Goal: Task Accomplishment & Management: Use online tool/utility

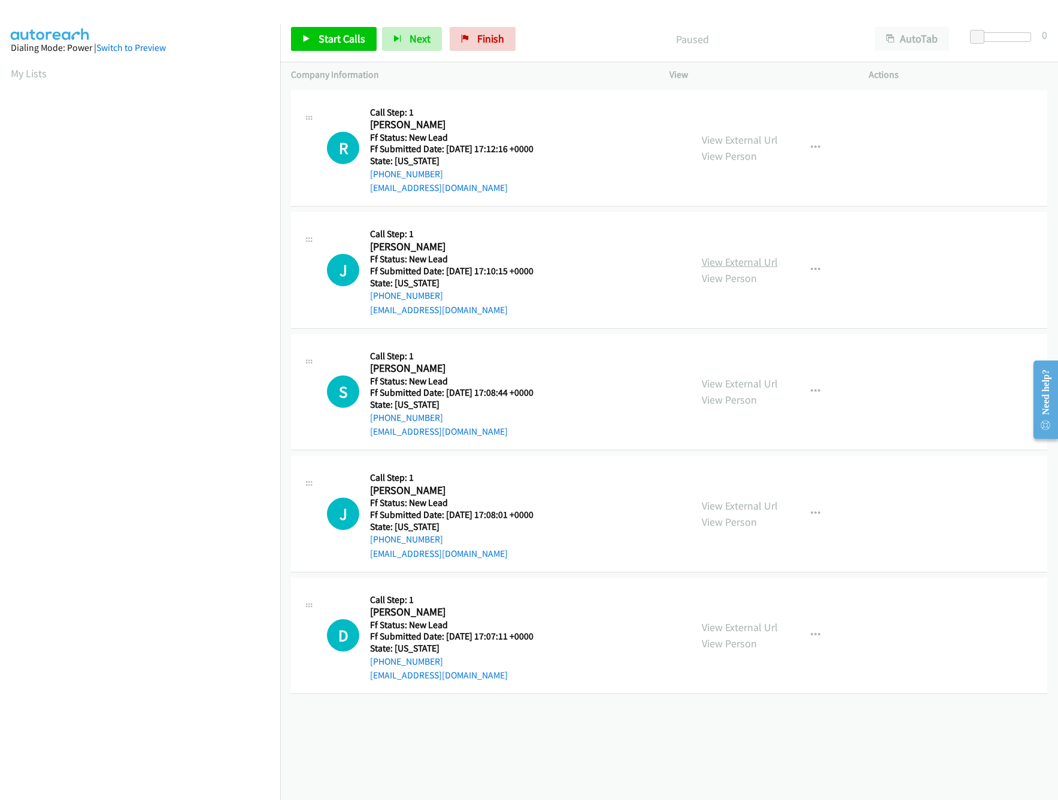
click at [728, 266] on link "View External Url" at bounding box center [740, 262] width 76 height 14
click at [732, 138] on link "View External Url" at bounding box center [740, 140] width 76 height 14
click at [338, 33] on span "Start Calls" at bounding box center [342, 39] width 47 height 14
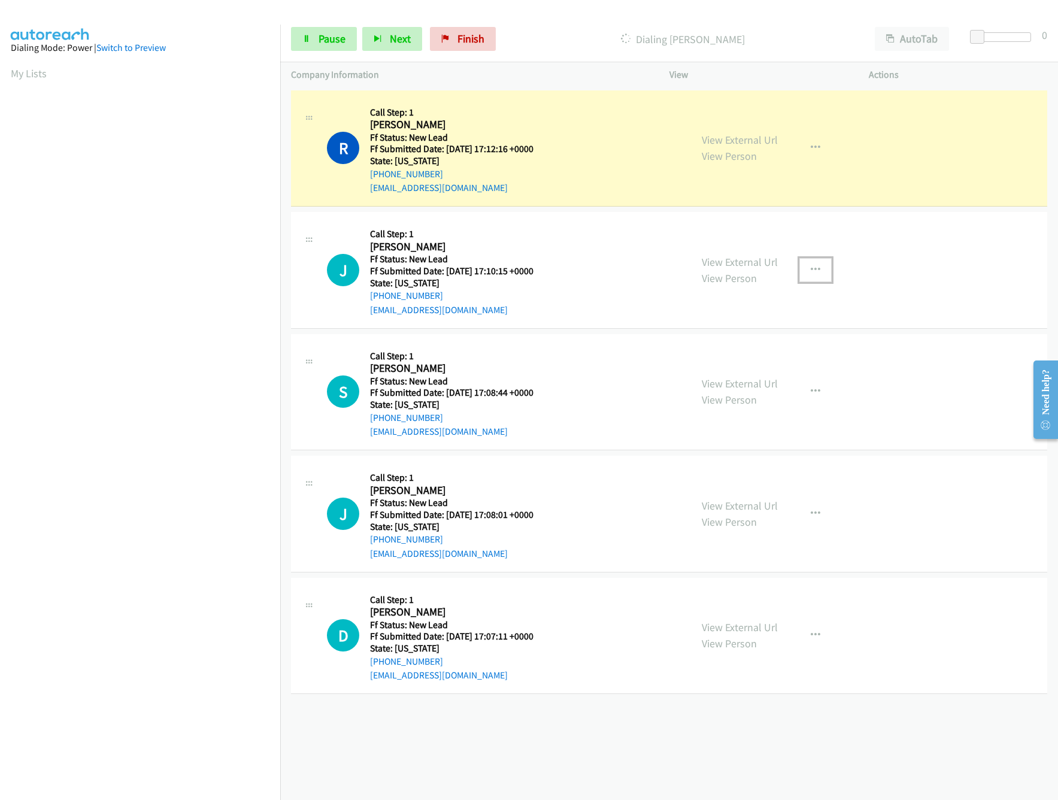
click at [811, 270] on icon "button" at bounding box center [816, 270] width 10 height 10
click at [730, 345] on link "Skip Call" at bounding box center [751, 348] width 159 height 24
drag, startPoint x: 978, startPoint y: 28, endPoint x: 999, endPoint y: 40, distance: 24.4
click at [999, 40] on div "Start Calls Pause Next Finish Dialing Rhesa Brown AutoTab AutoTab 0" at bounding box center [669, 39] width 778 height 46
click at [999, 40] on div at bounding box center [998, 37] width 55 height 10
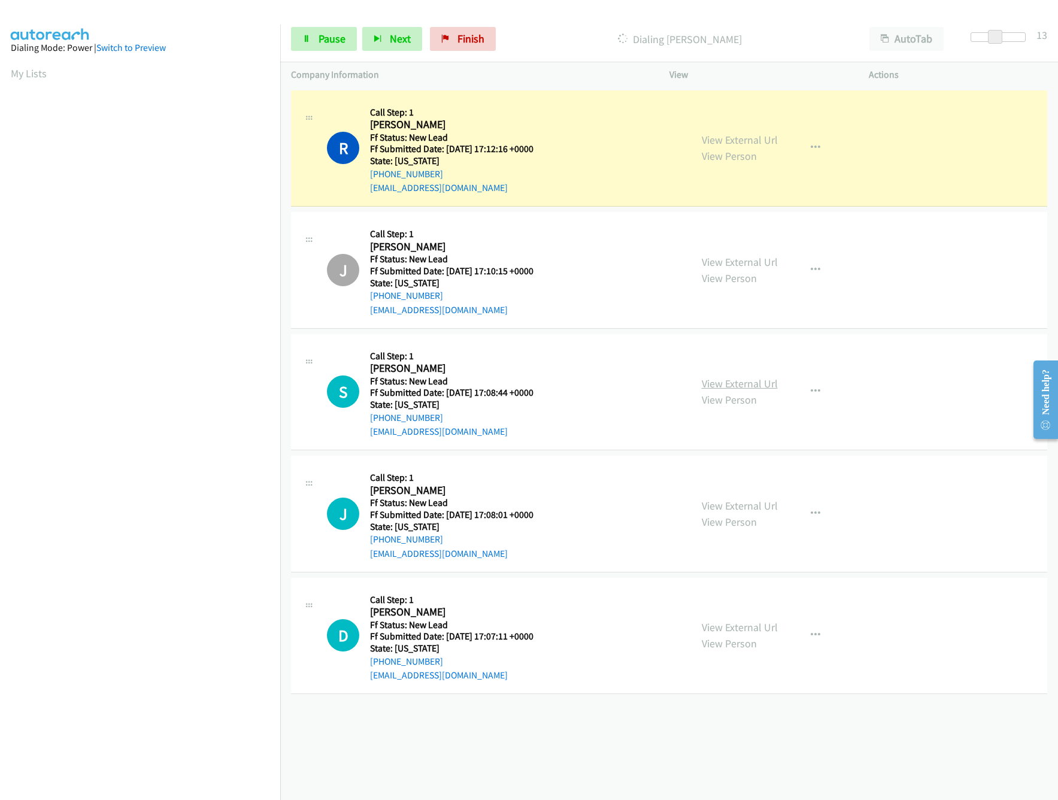
click at [748, 385] on link "View External Url" at bounding box center [740, 384] width 76 height 14
click at [728, 264] on link "View External Url" at bounding box center [740, 262] width 76 height 14
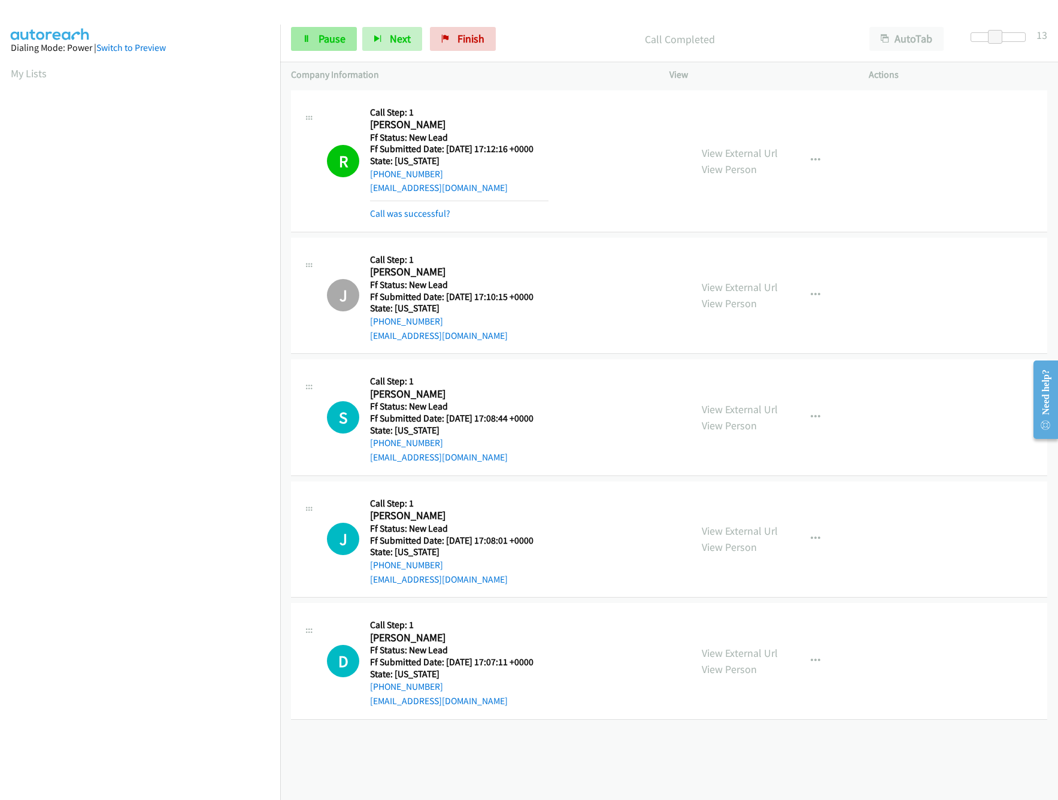
drag, startPoint x: 323, startPoint y: 26, endPoint x: 313, endPoint y: 34, distance: 13.2
click at [313, 34] on div "Start Calls Pause Next Finish Call Completed AutoTab AutoTab 13" at bounding box center [669, 39] width 778 height 46
click at [313, 34] on link "Pause" at bounding box center [324, 39] width 66 height 24
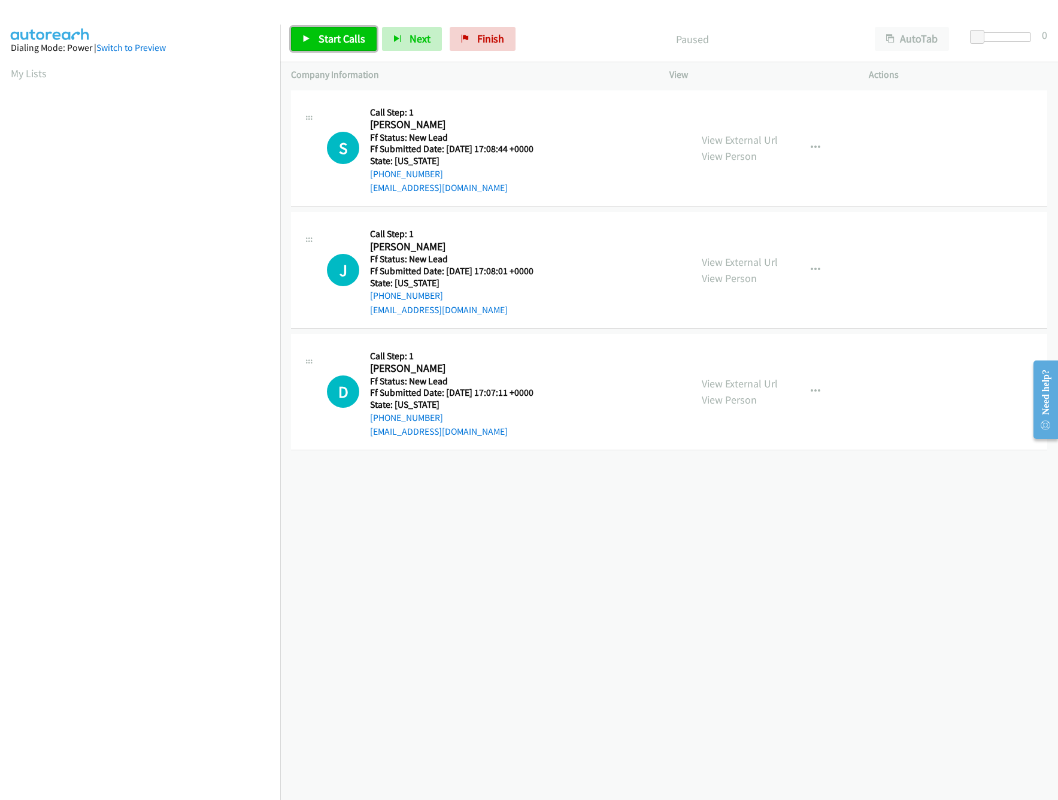
click at [327, 41] on span "Start Calls" at bounding box center [342, 39] width 47 height 14
click at [734, 381] on link "View External Url" at bounding box center [740, 384] width 76 height 14
click at [764, 259] on link "View External Url" at bounding box center [740, 262] width 76 height 14
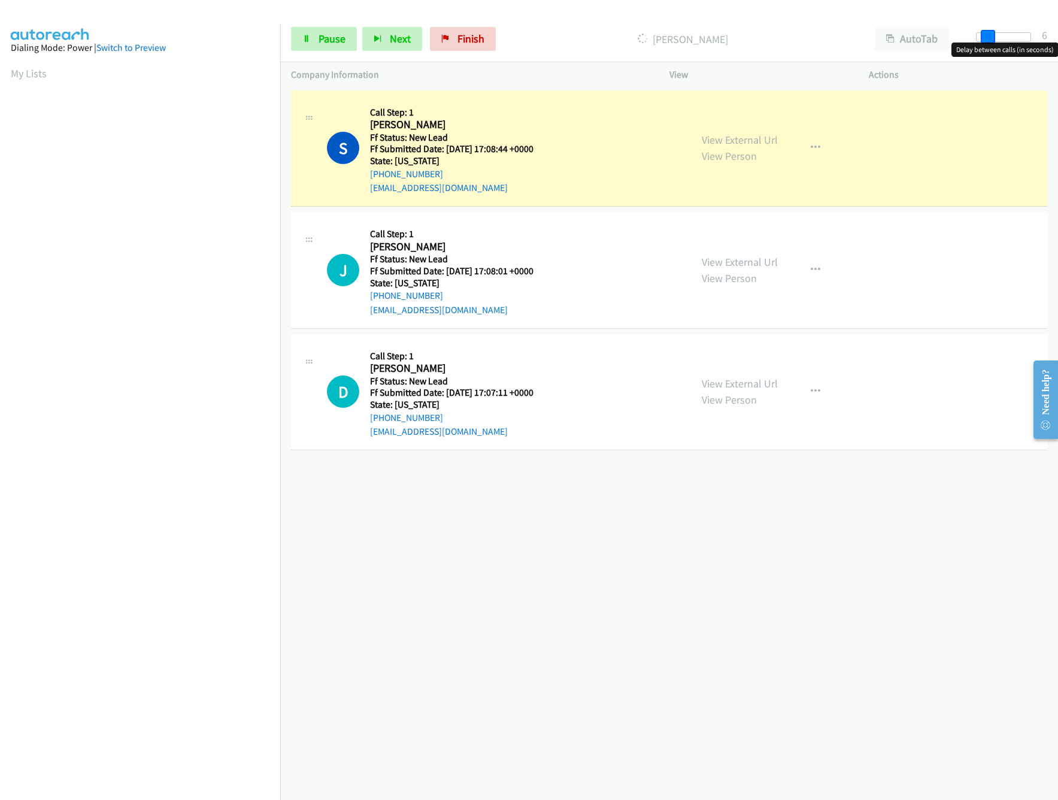
drag, startPoint x: 981, startPoint y: 37, endPoint x: 994, endPoint y: 38, distance: 12.6
click at [994, 38] on span at bounding box center [988, 37] width 14 height 14
click at [811, 390] on icon "button" at bounding box center [816, 392] width 10 height 10
click at [737, 467] on link "Skip Call" at bounding box center [751, 470] width 159 height 24
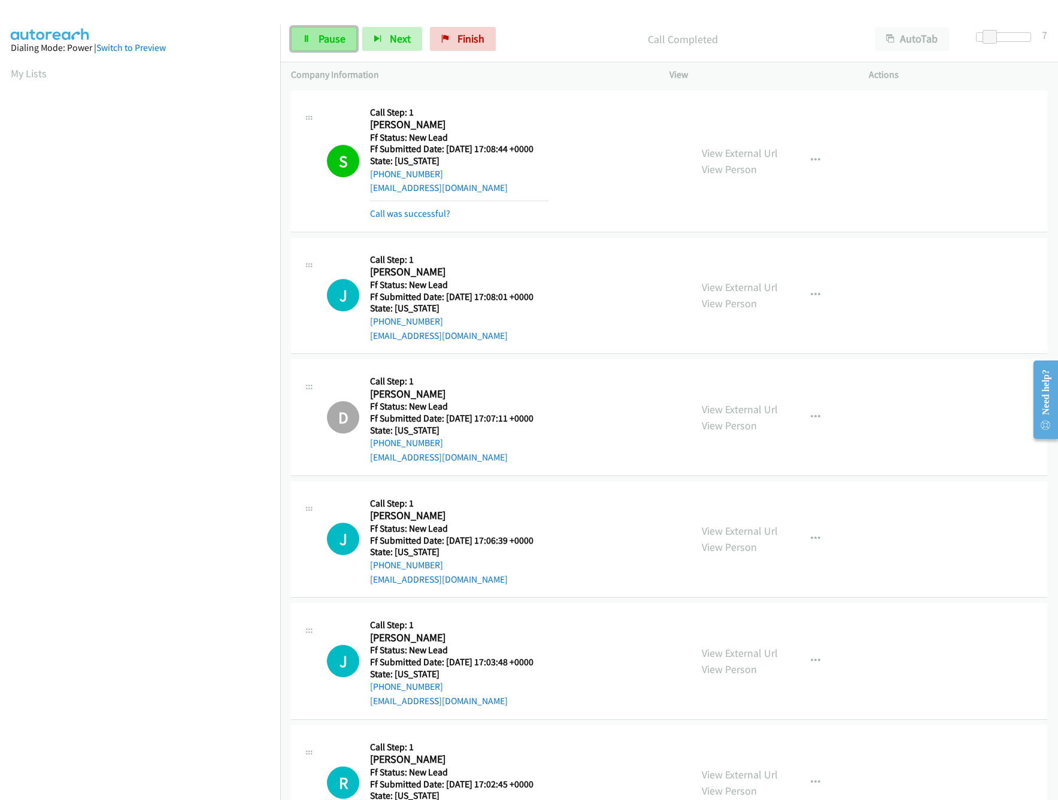
click at [326, 37] on span "Pause" at bounding box center [332, 39] width 27 height 14
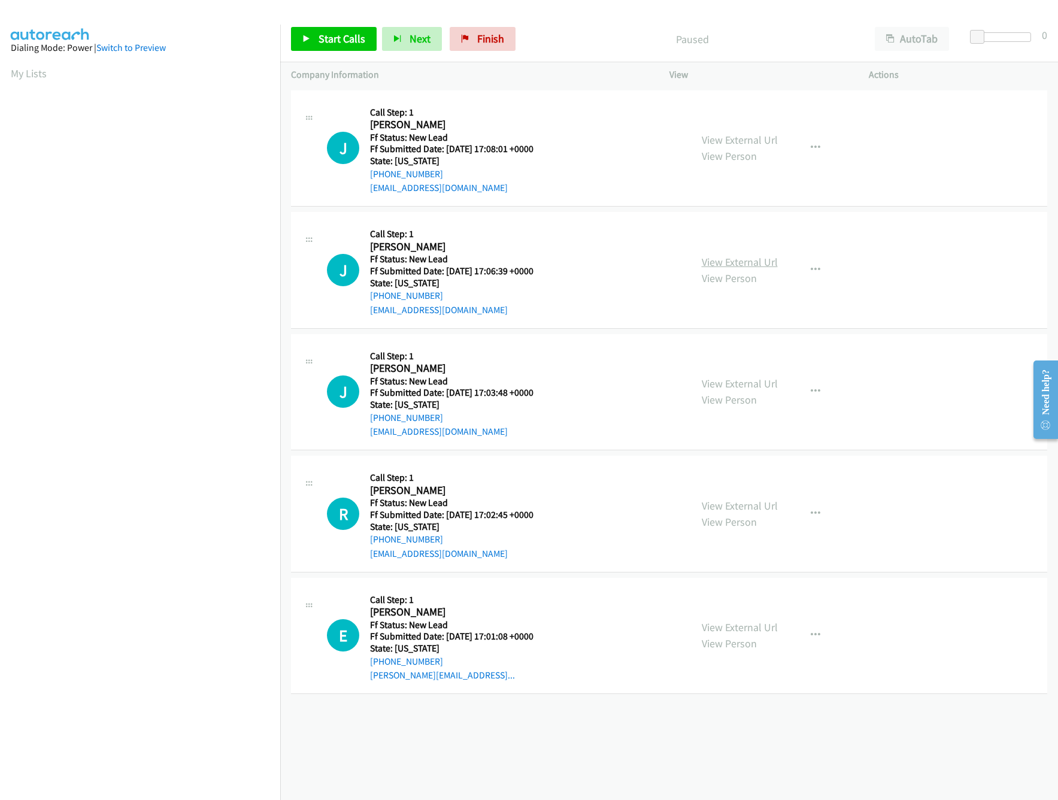
click at [728, 259] on link "View External Url" at bounding box center [740, 262] width 76 height 14
click at [731, 385] on link "View External Url" at bounding box center [740, 384] width 76 height 14
click at [745, 501] on link "View External Url" at bounding box center [740, 506] width 76 height 14
click at [324, 45] on link "Start Calls" at bounding box center [334, 39] width 86 height 24
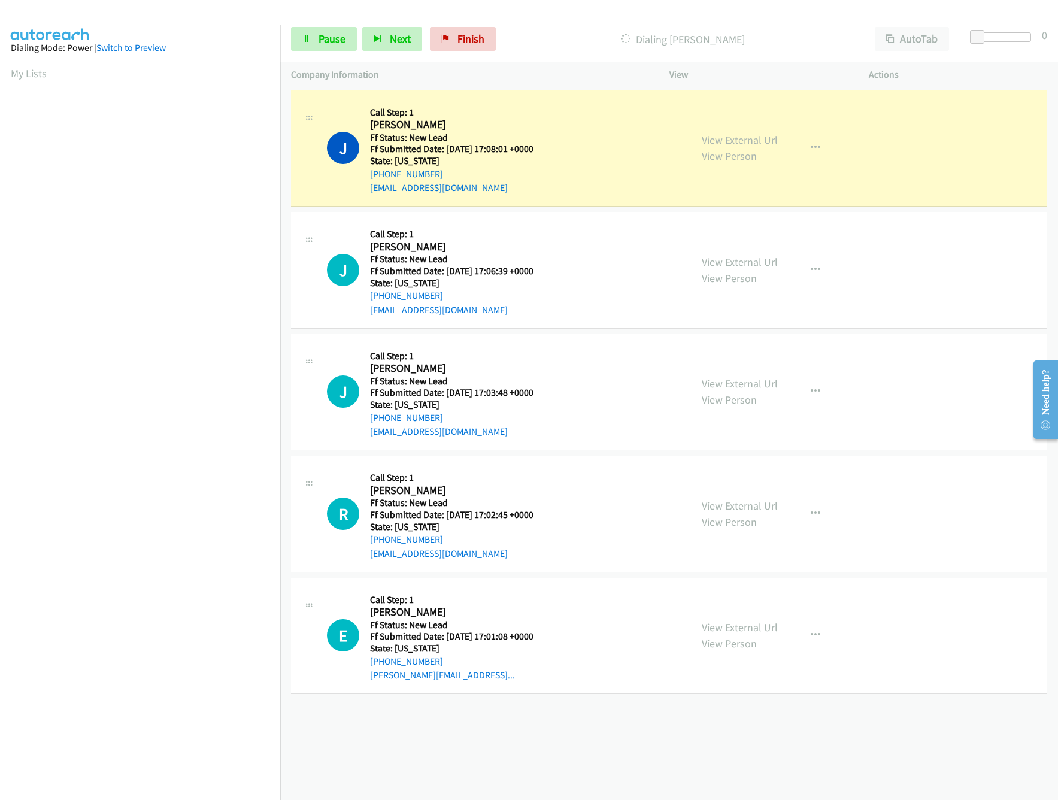
click at [579, 22] on div "Start Calls Pause Next Finish Dialing John Birchette AutoTab AutoTab 0" at bounding box center [669, 39] width 778 height 46
drag, startPoint x: 970, startPoint y: 33, endPoint x: 989, endPoint y: 35, distance: 18.7
click at [989, 35] on span at bounding box center [990, 37] width 14 height 14
click at [329, 33] on span "Pause" at bounding box center [332, 39] width 27 height 14
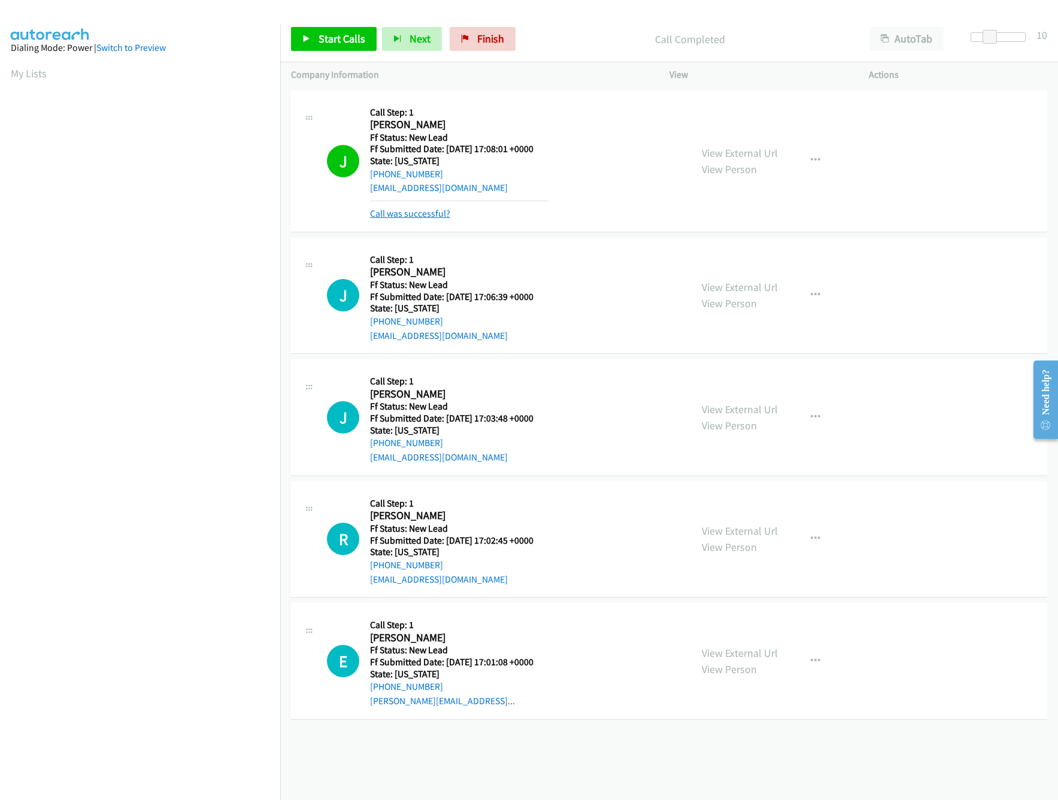
click at [412, 218] on link "Call was successful?" at bounding box center [410, 213] width 80 height 11
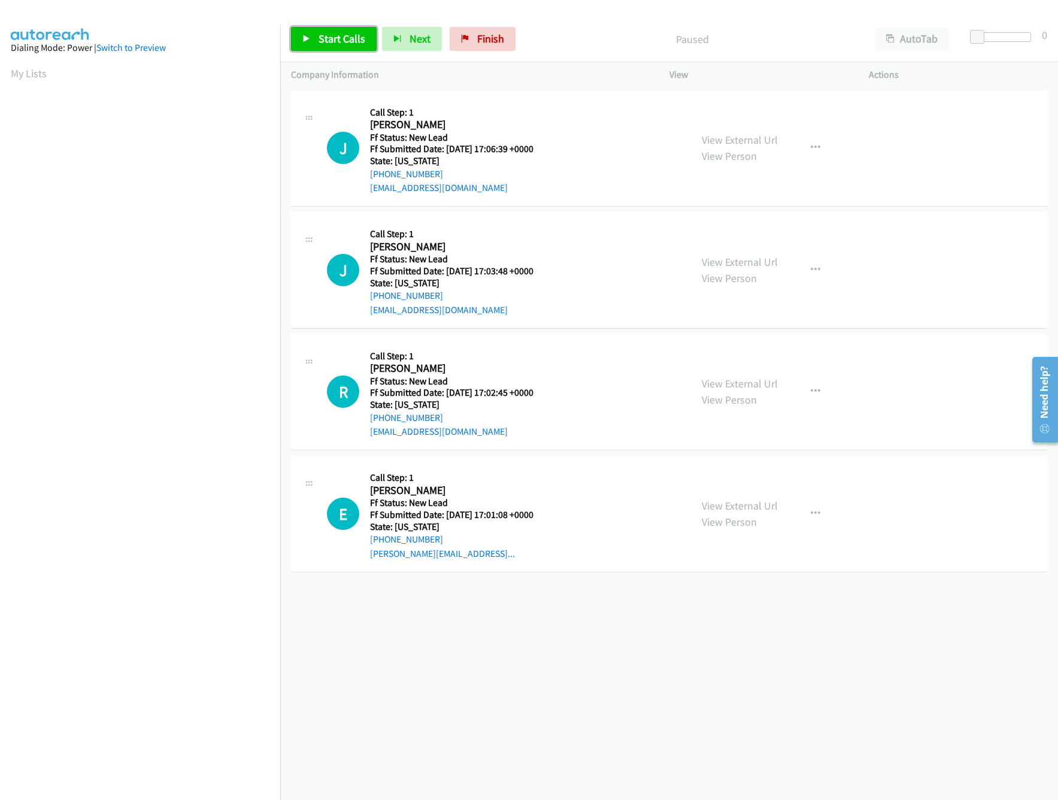
click at [350, 47] on link "Start Calls" at bounding box center [334, 39] width 86 height 24
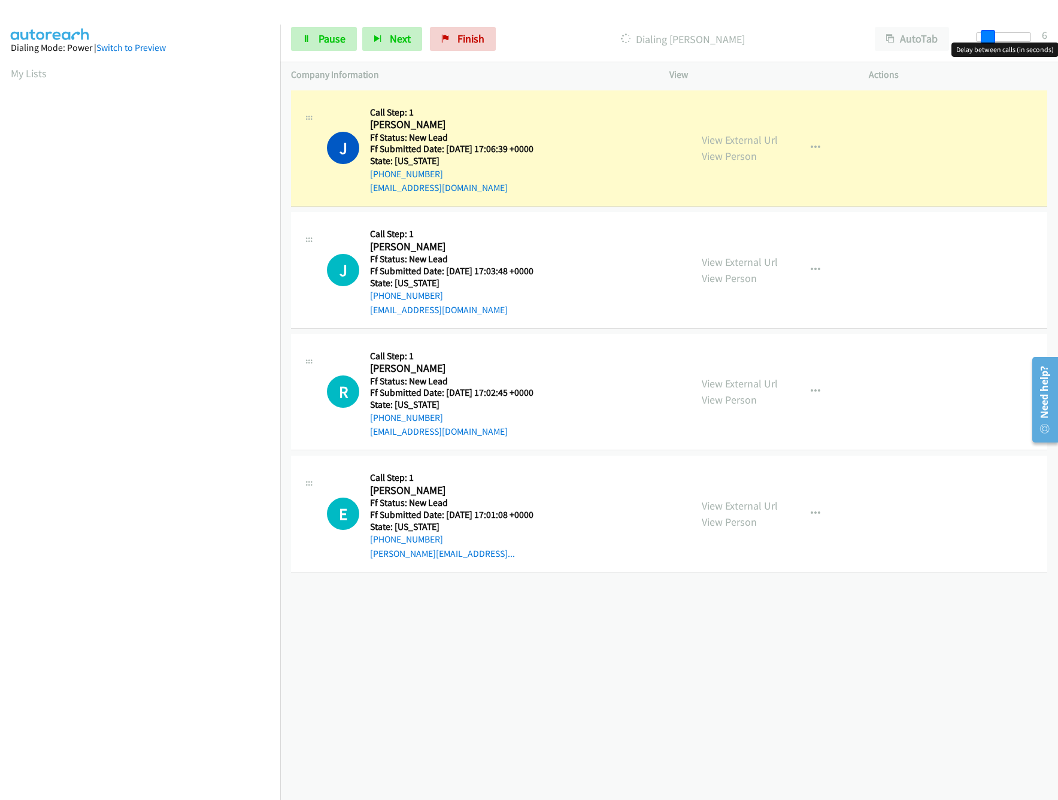
drag, startPoint x: 971, startPoint y: 43, endPoint x: 985, endPoint y: 45, distance: 13.9
click at [985, 45] on body "Start Calls Pause Next Finish Dialing Jeff Crocker AutoTab AutoTab 6 Company In…" at bounding box center [529, 28] width 1058 height 57
click at [579, 676] on div "+1 415-964-1034 Call failed - Please reload the list and try again The Callbar …" at bounding box center [669, 443] width 778 height 713
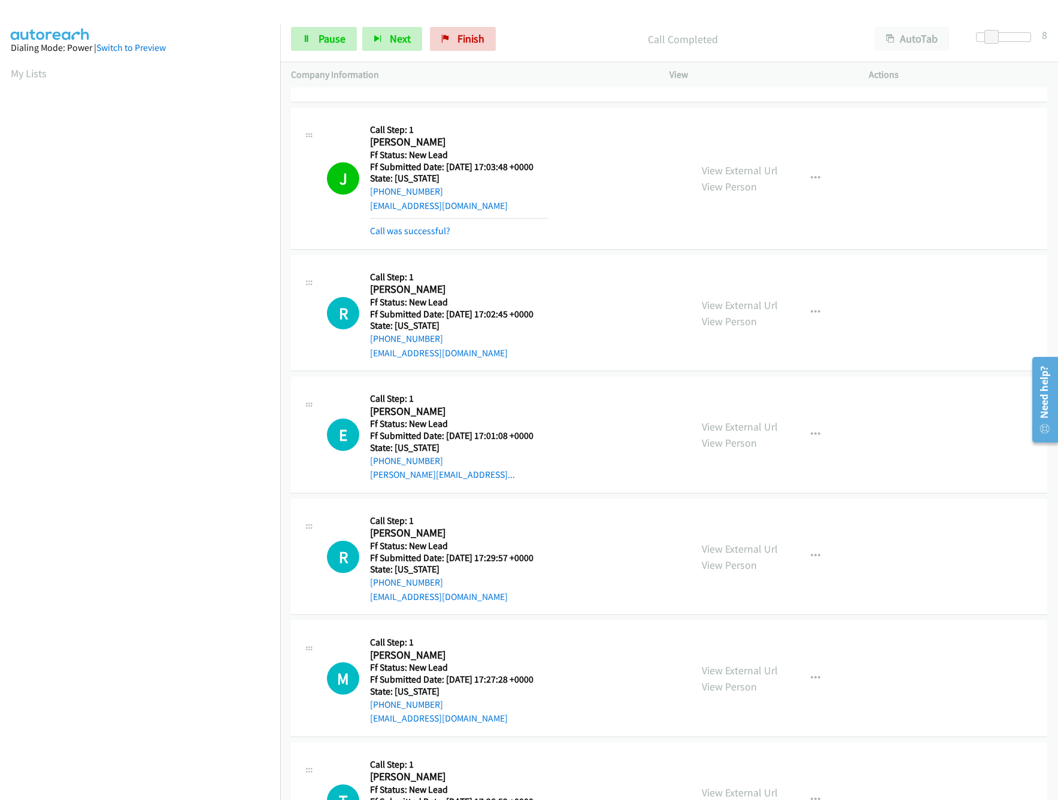
scroll to position [213, 0]
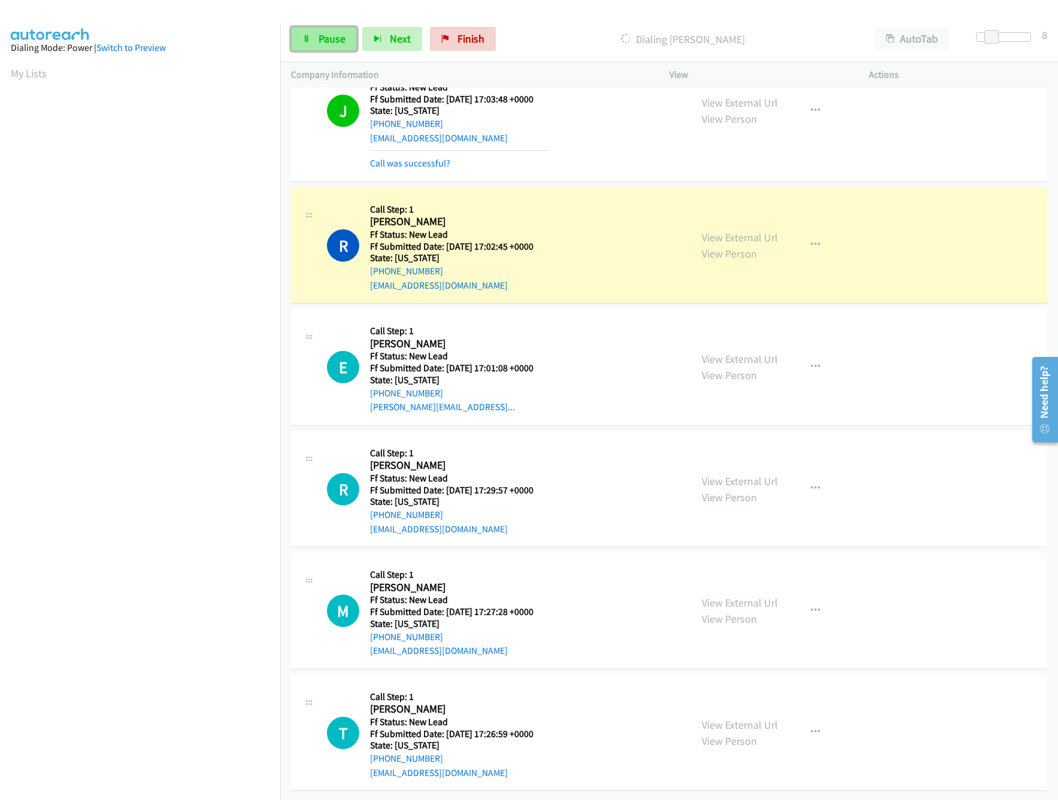
click at [306, 29] on link "Pause" at bounding box center [324, 39] width 66 height 24
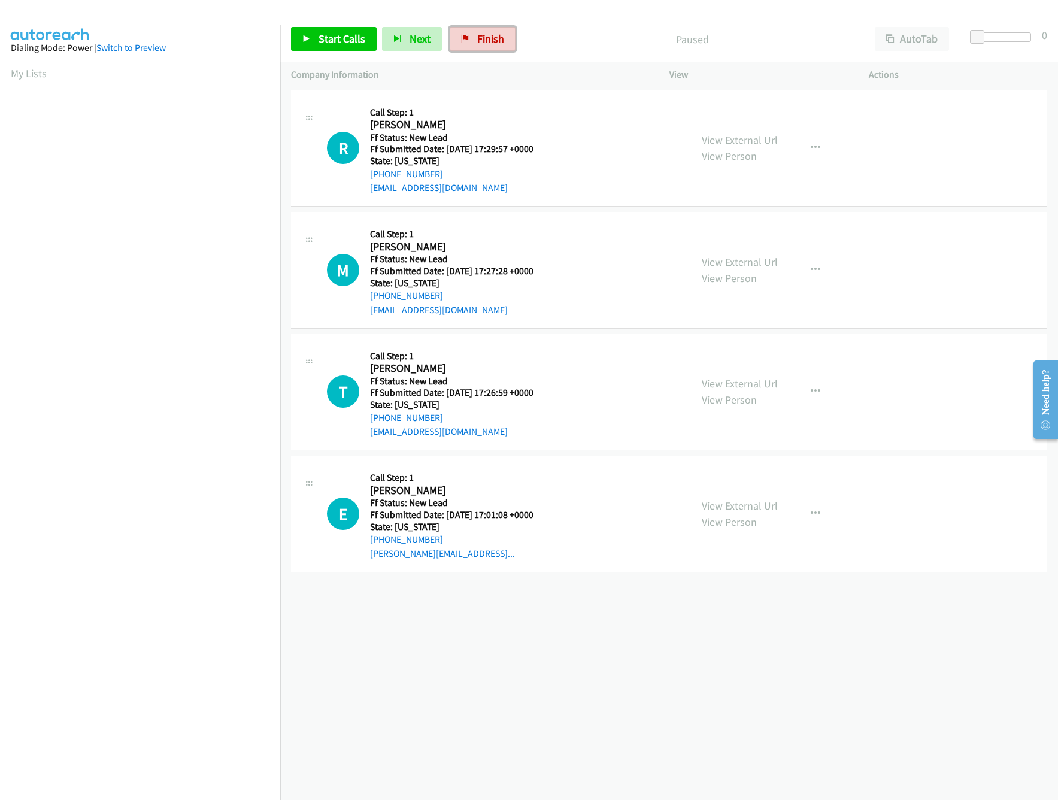
drag, startPoint x: 498, startPoint y: 37, endPoint x: 609, endPoint y: 65, distance: 114.9
click at [498, 37] on span "Finish" at bounding box center [490, 39] width 27 height 14
